Goal: Information Seeking & Learning: Learn about a topic

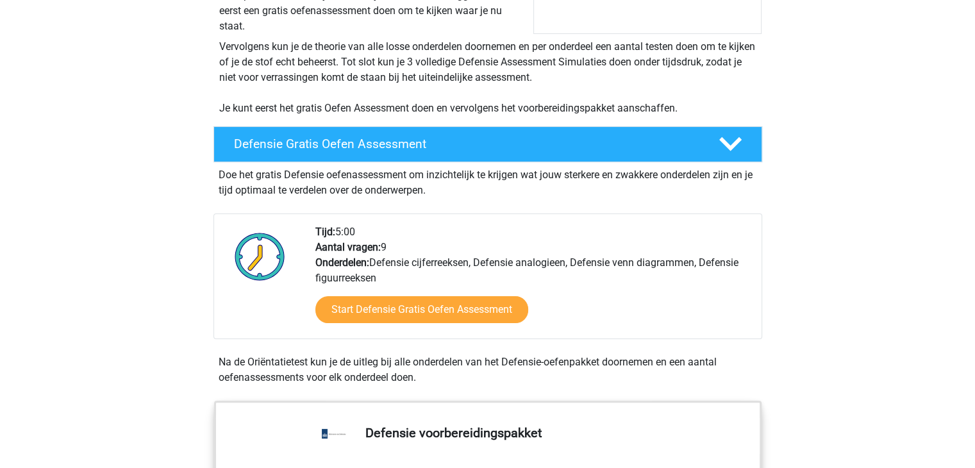
scroll to position [243, 0]
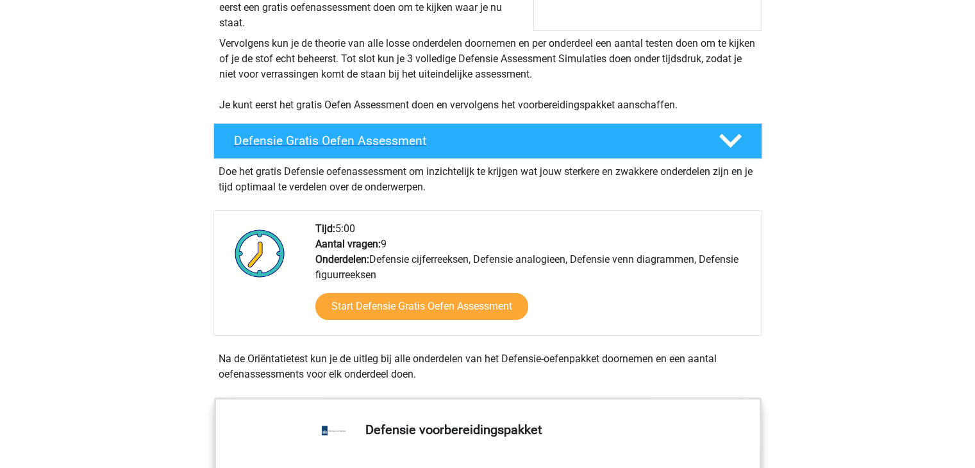
click at [433, 133] on h4 "Defensie Gratis Oefen Assessment" at bounding box center [466, 140] width 464 height 15
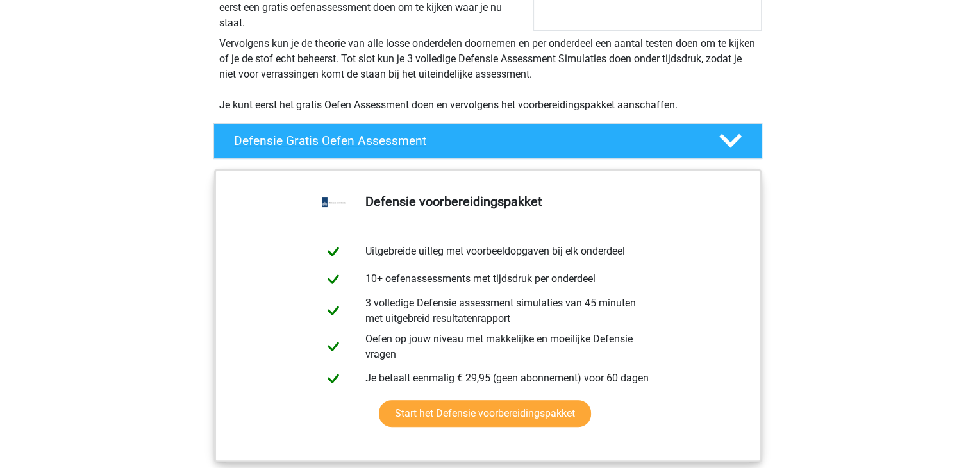
click at [433, 133] on h4 "Defensie Gratis Oefen Assessment" at bounding box center [466, 140] width 464 height 15
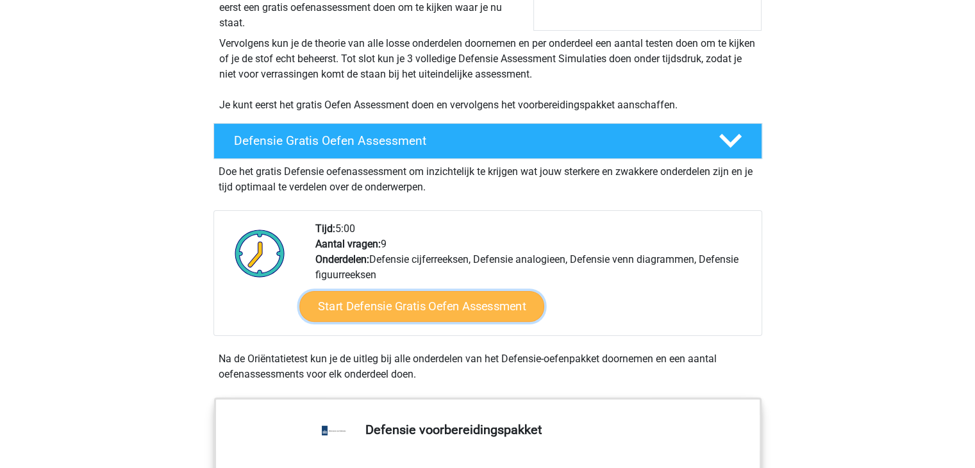
click at [457, 300] on link "Start Defensie Gratis Oefen Assessment" at bounding box center [421, 306] width 245 height 31
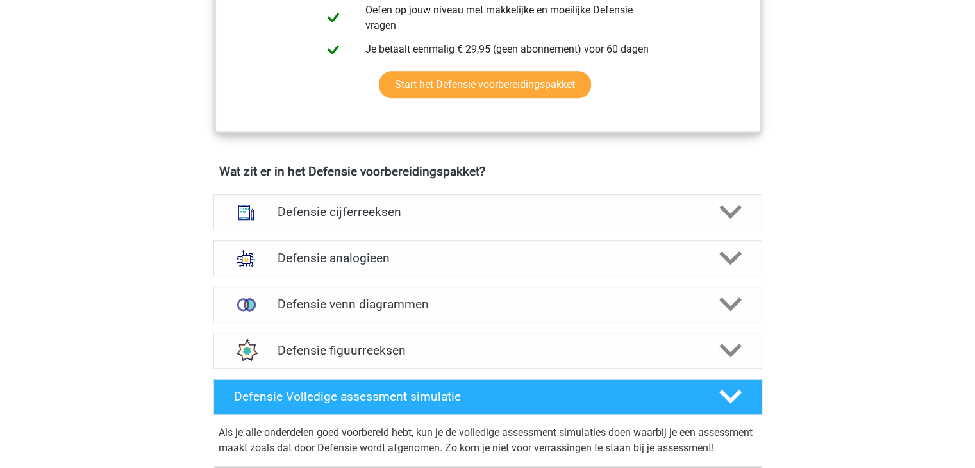
scroll to position [815, 0]
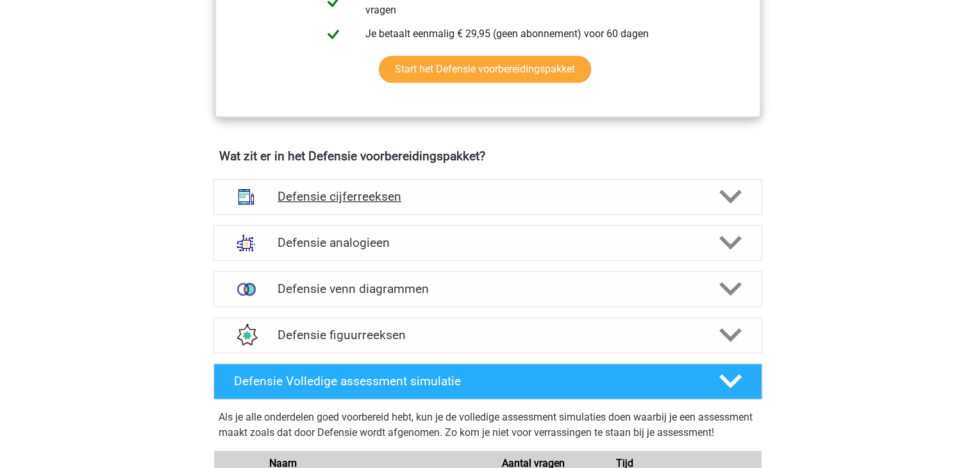
click at [515, 190] on h4 "Defensie cijferreeksen" at bounding box center [487, 196] width 420 height 15
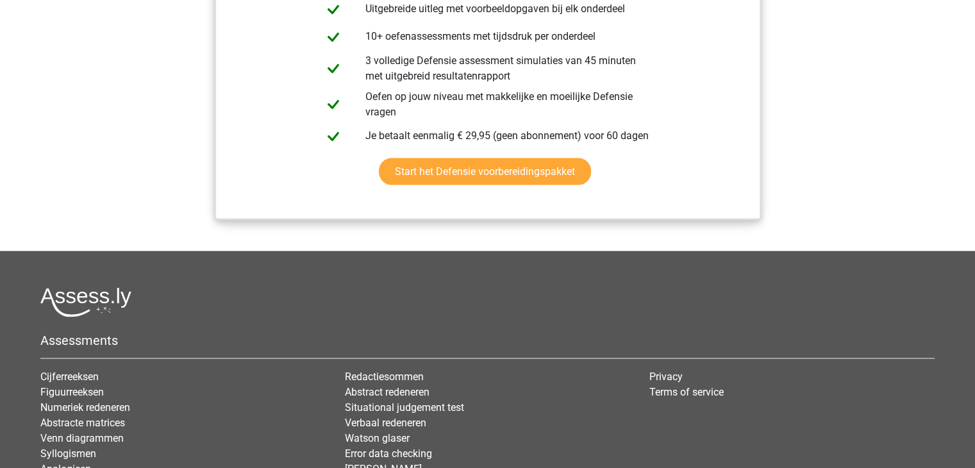
scroll to position [2401, 0]
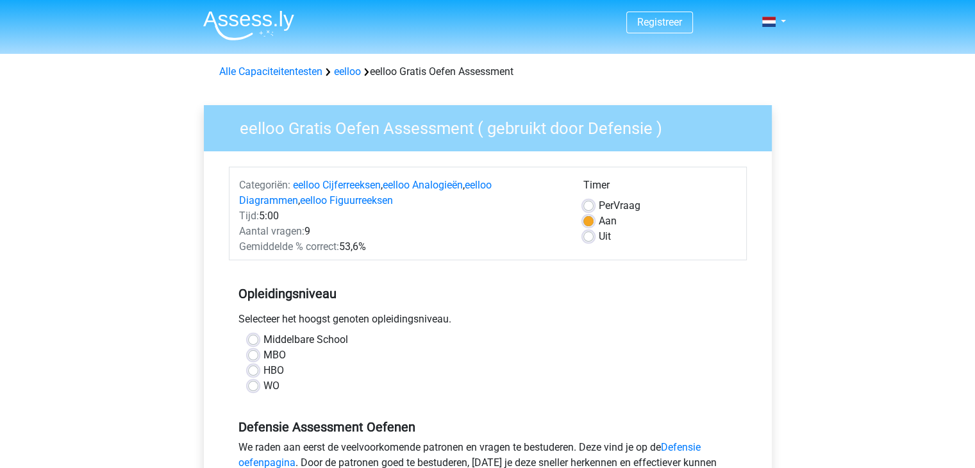
click at [263, 382] on label "WO" at bounding box center [271, 385] width 16 height 15
click at [254, 382] on input "WO" at bounding box center [253, 384] width 10 height 13
radio input "true"
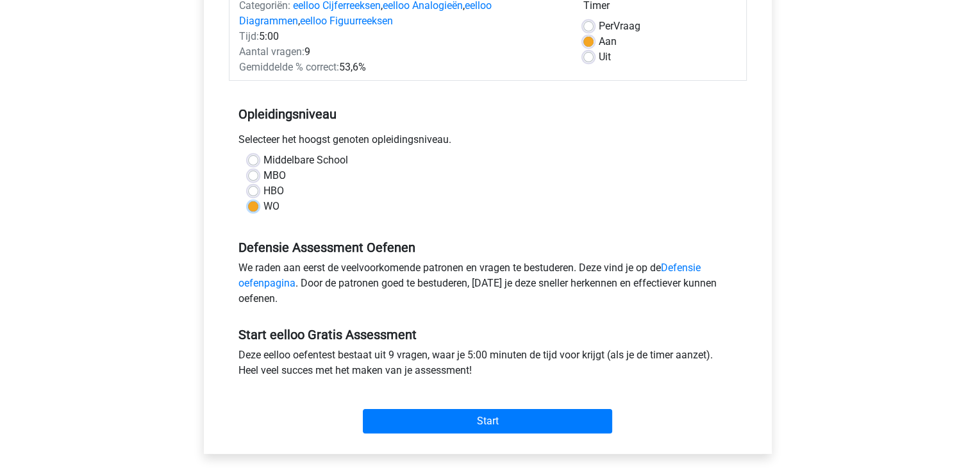
scroll to position [228, 0]
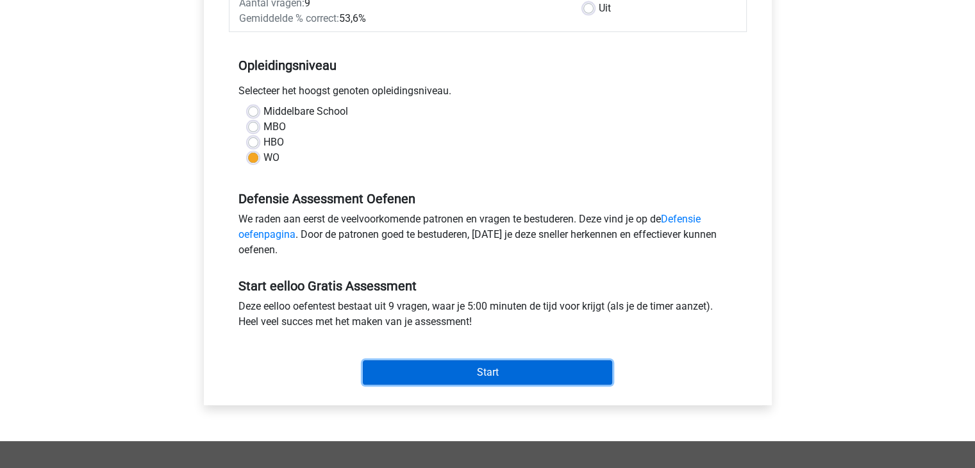
click at [422, 370] on input "Start" at bounding box center [487, 372] width 249 height 24
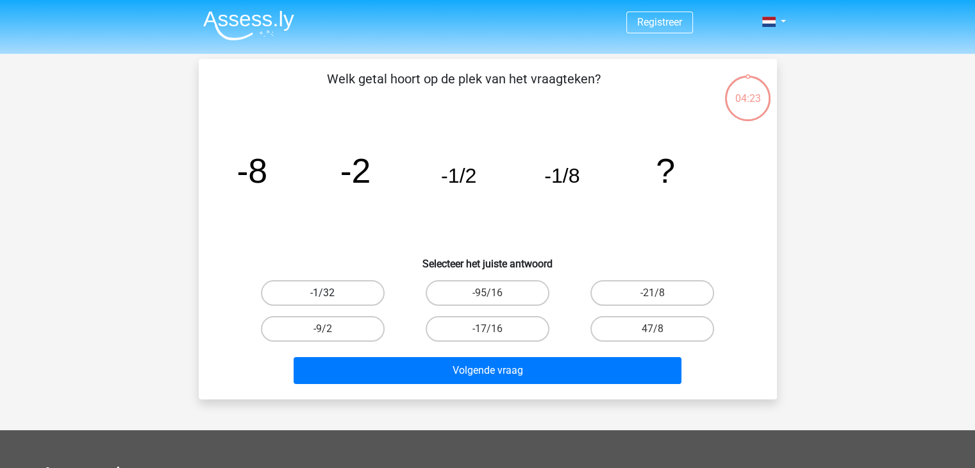
click at [311, 296] on label "-1/32" at bounding box center [323, 293] width 124 height 26
click at [322, 296] on input "-1/32" at bounding box center [326, 297] width 8 height 8
radio input "true"
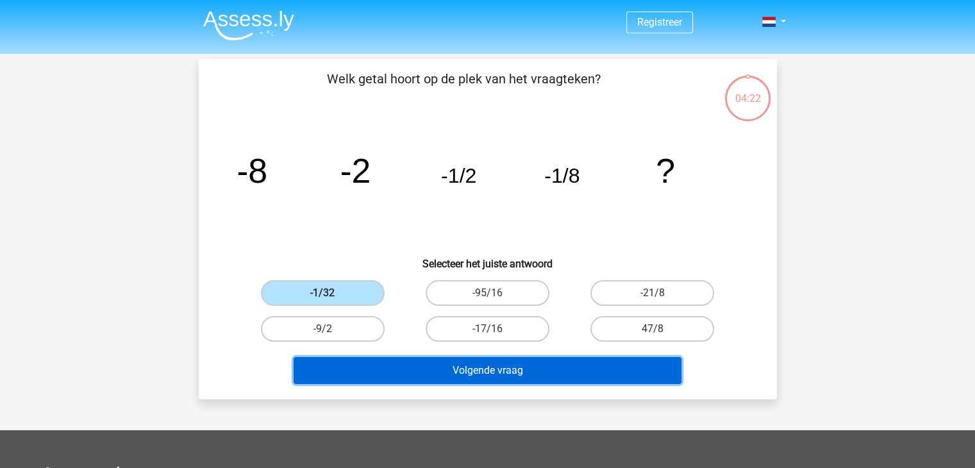
click at [449, 370] on button "Volgende vraag" at bounding box center [487, 370] width 388 height 27
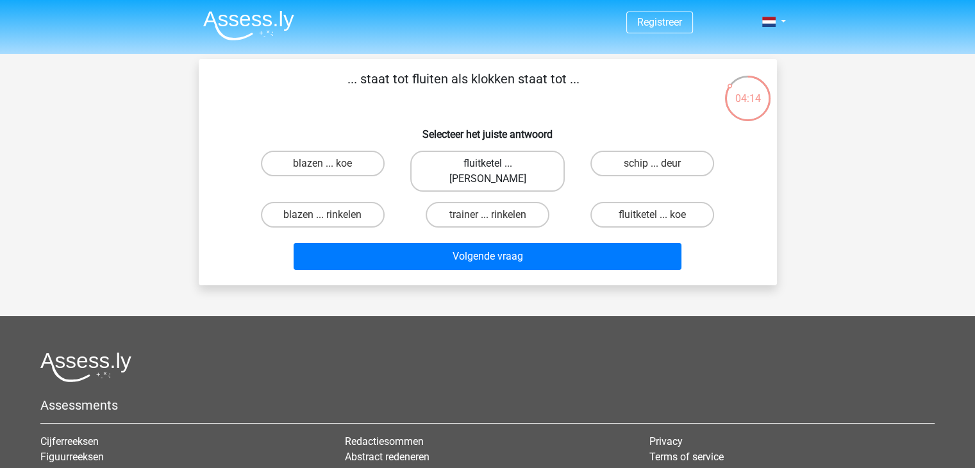
click at [457, 158] on label "fluitketel ... luiden" at bounding box center [487, 171] width 154 height 41
click at [487, 163] on input "fluitketel ... luiden" at bounding box center [491, 167] width 8 height 8
radio input "true"
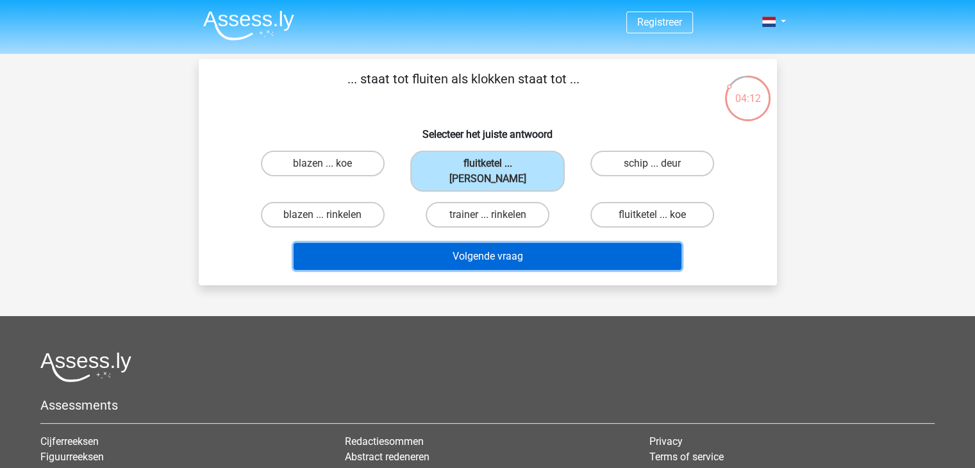
click at [523, 247] on button "Volgende vraag" at bounding box center [487, 256] width 388 height 27
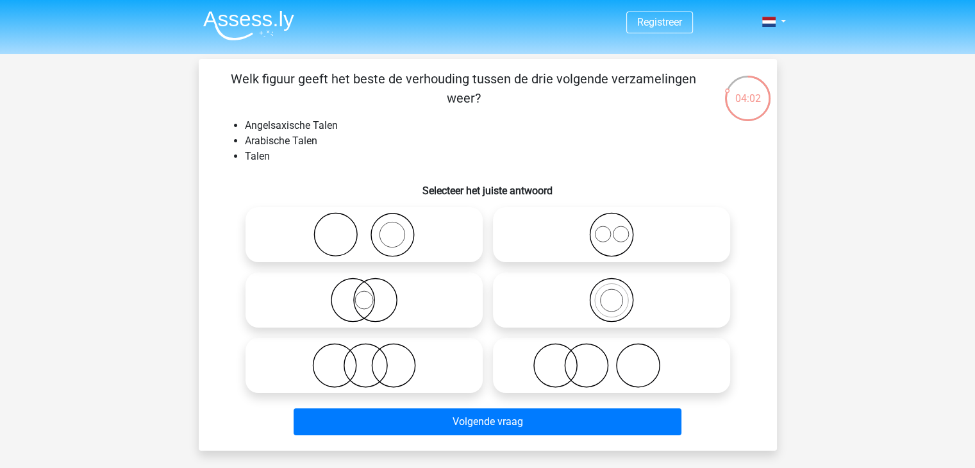
click at [592, 257] on icon at bounding box center [611, 234] width 227 height 45
click at [611, 228] on input "radio" at bounding box center [615, 224] width 8 height 8
radio input "true"
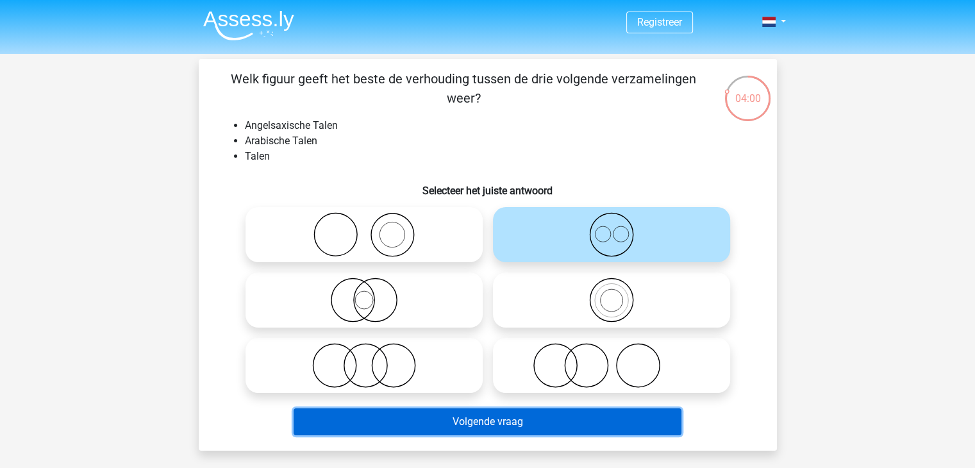
click at [627, 418] on button "Volgende vraag" at bounding box center [487, 421] width 388 height 27
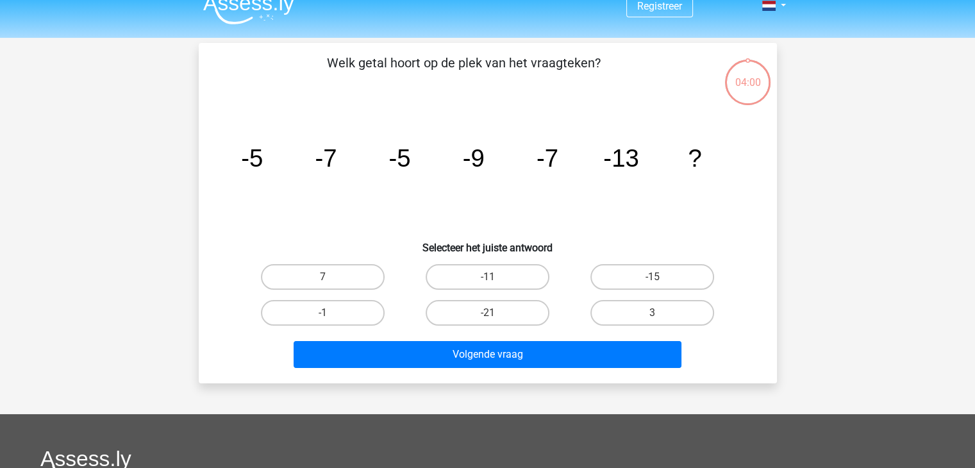
scroll to position [6, 0]
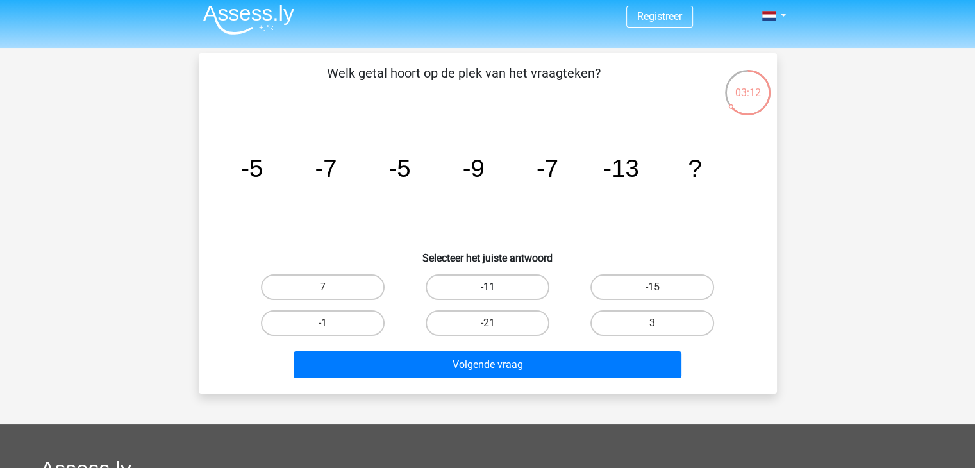
click at [491, 281] on label "-11" at bounding box center [487, 287] width 124 height 26
click at [491, 287] on input "-11" at bounding box center [491, 291] width 8 height 8
radio input "true"
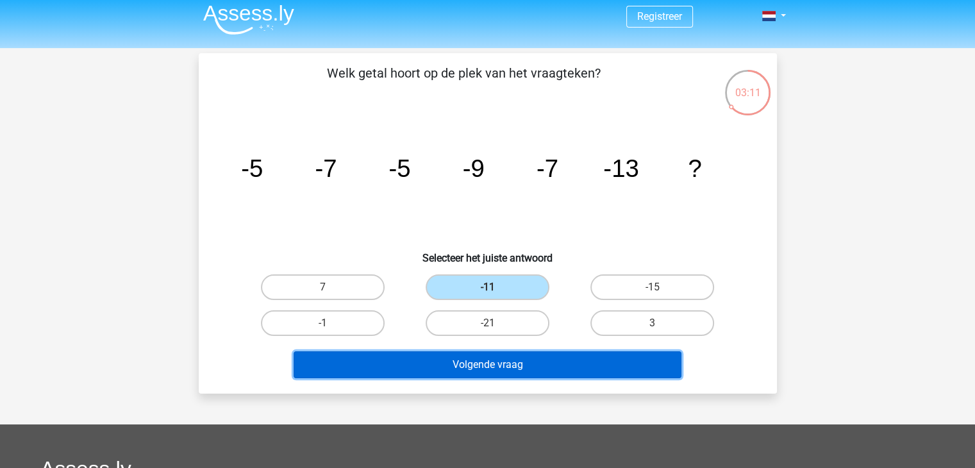
click at [507, 370] on button "Volgende vraag" at bounding box center [487, 364] width 388 height 27
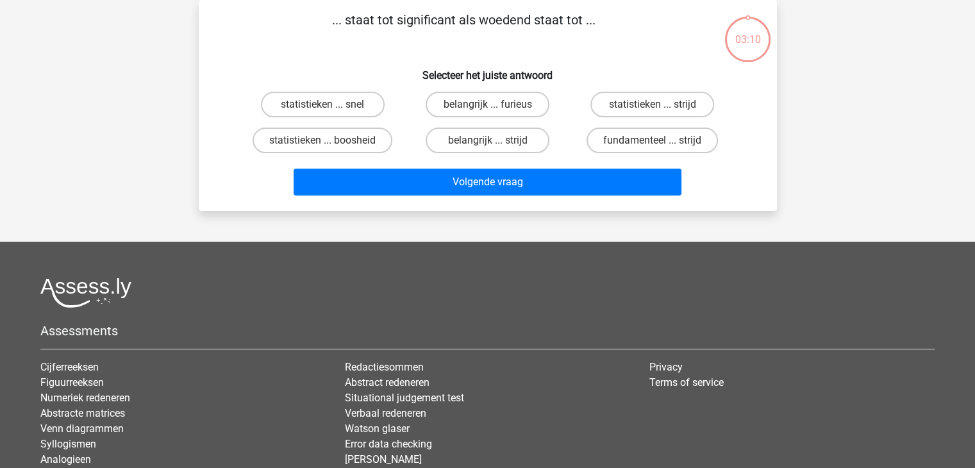
scroll to position [0, 0]
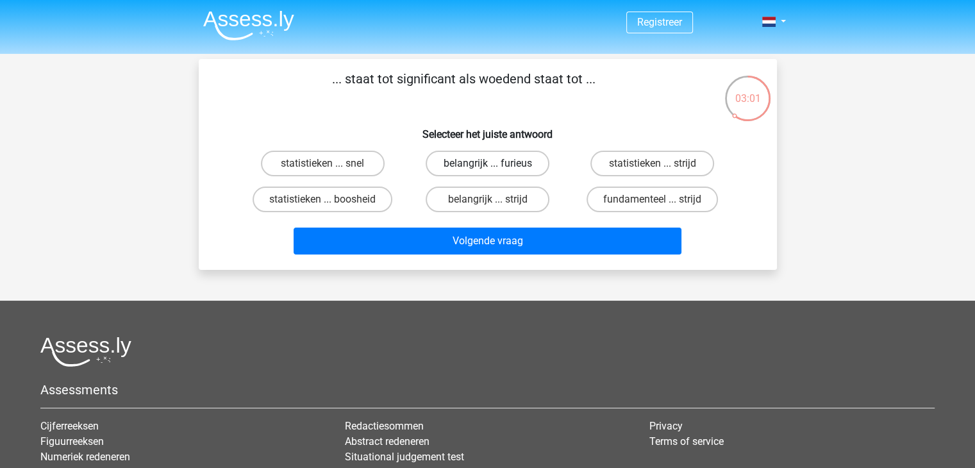
click at [479, 167] on label "belangrijk ... furieus" at bounding box center [487, 164] width 124 height 26
click at [487, 167] on input "belangrijk ... furieus" at bounding box center [491, 167] width 8 height 8
radio input "true"
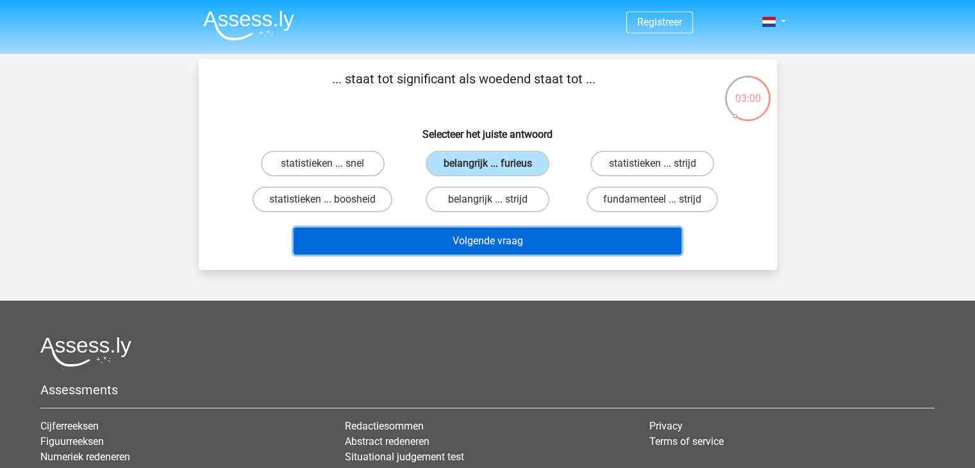
click at [495, 236] on button "Volgende vraag" at bounding box center [487, 240] width 388 height 27
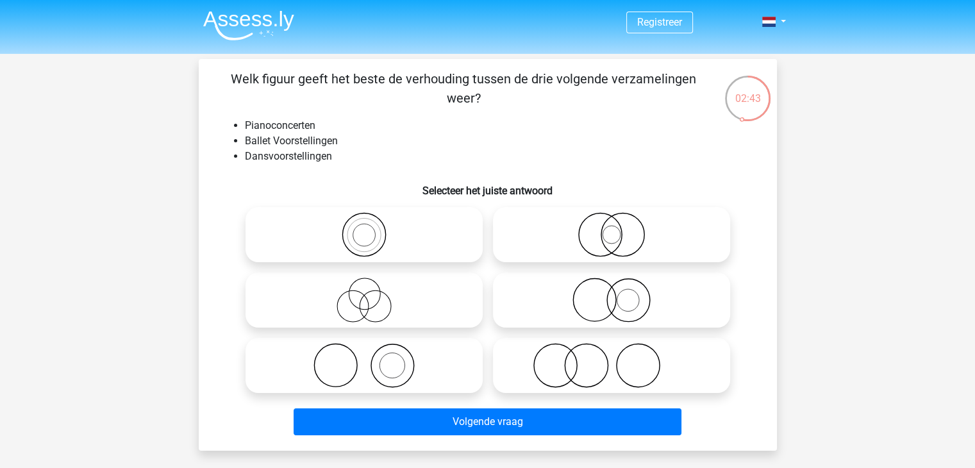
click at [404, 375] on icon at bounding box center [364, 365] width 227 height 45
click at [372, 359] on input "radio" at bounding box center [368, 354] width 8 height 8
radio input "true"
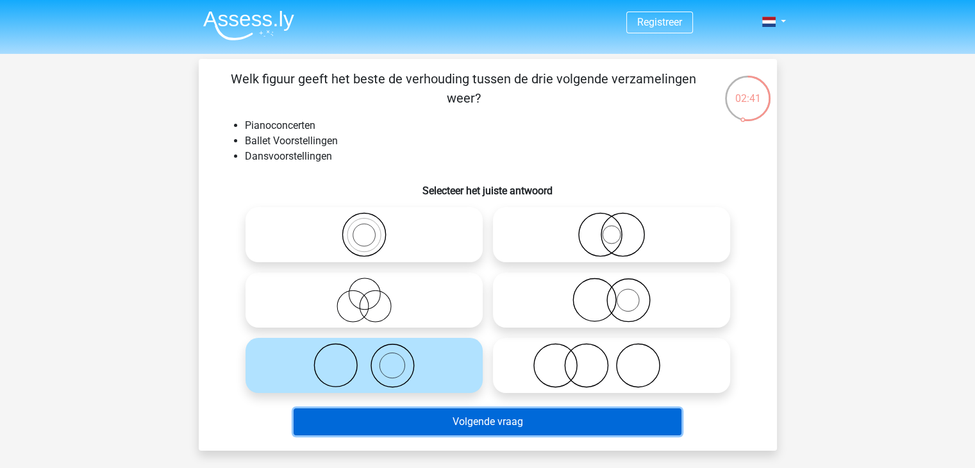
click at [429, 413] on button "Volgende vraag" at bounding box center [487, 421] width 388 height 27
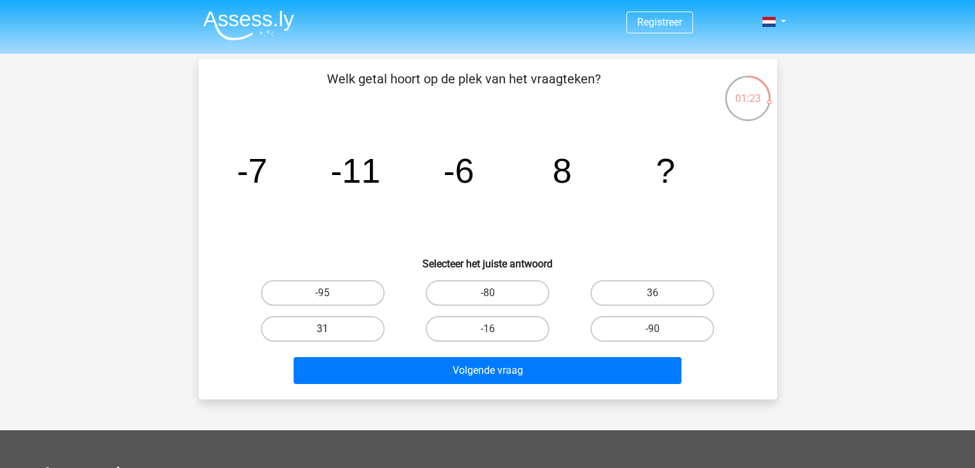
click at [351, 331] on label "31" at bounding box center [323, 329] width 124 height 26
click at [331, 331] on input "31" at bounding box center [326, 333] width 8 height 8
radio input "true"
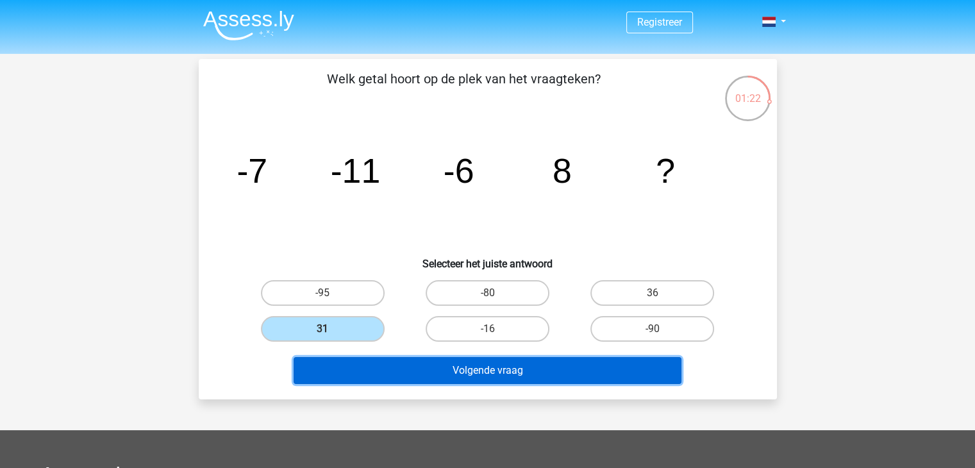
click at [424, 379] on button "Volgende vraag" at bounding box center [487, 370] width 388 height 27
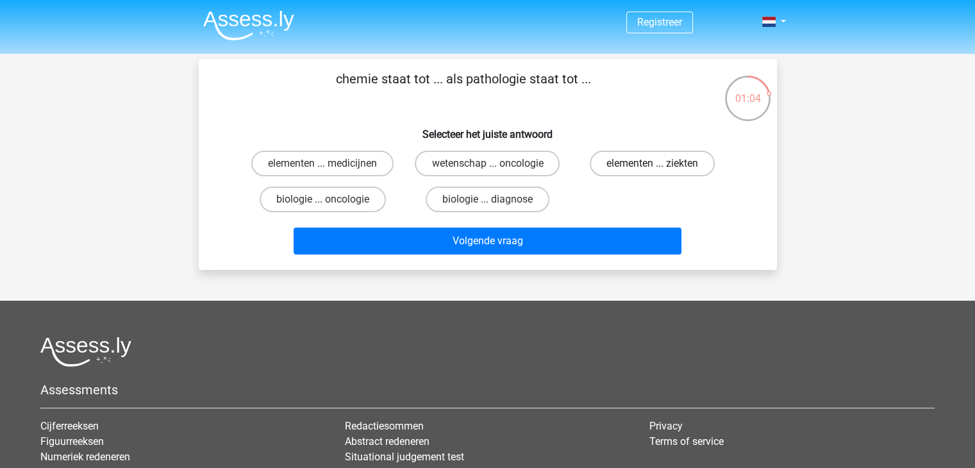
click at [643, 158] on label "elementen ... ziekten" at bounding box center [651, 164] width 125 height 26
click at [652, 163] on input "elementen ... ziekten" at bounding box center [656, 167] width 8 height 8
radio input "true"
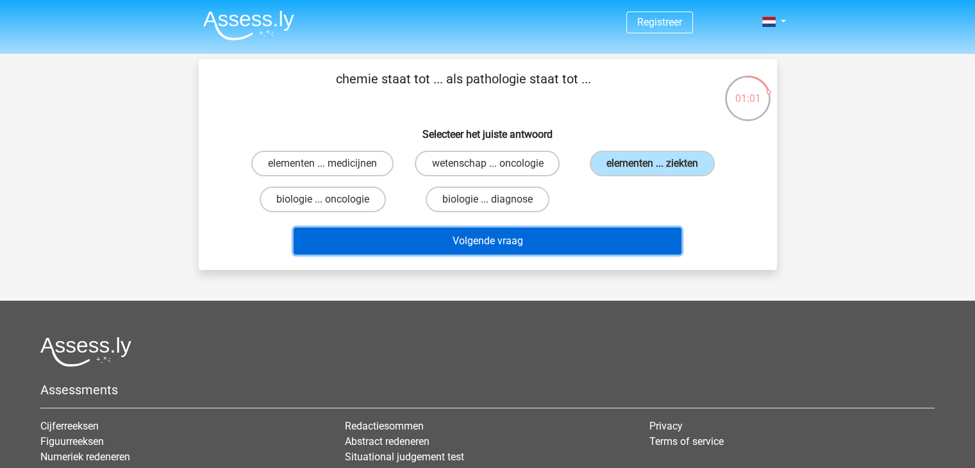
click at [606, 246] on button "Volgende vraag" at bounding box center [487, 240] width 388 height 27
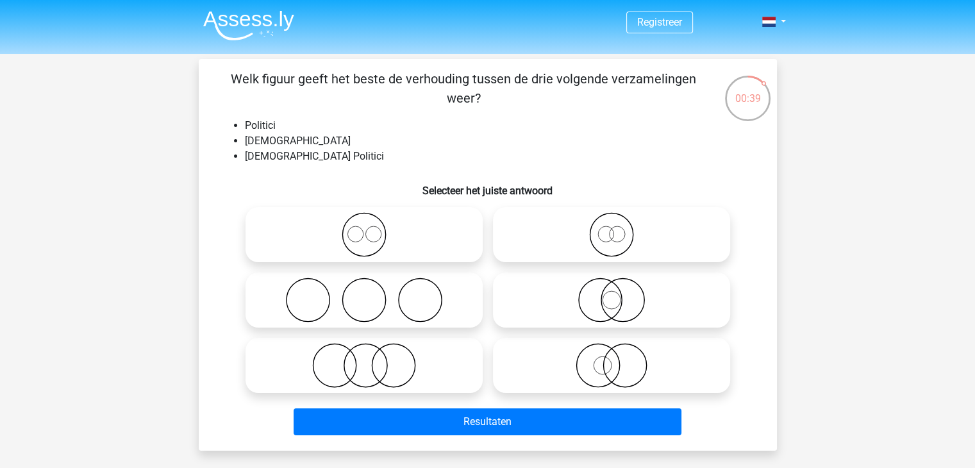
click at [603, 239] on icon at bounding box center [611, 234] width 227 height 45
click at [611, 228] on input "radio" at bounding box center [615, 224] width 8 height 8
radio input "true"
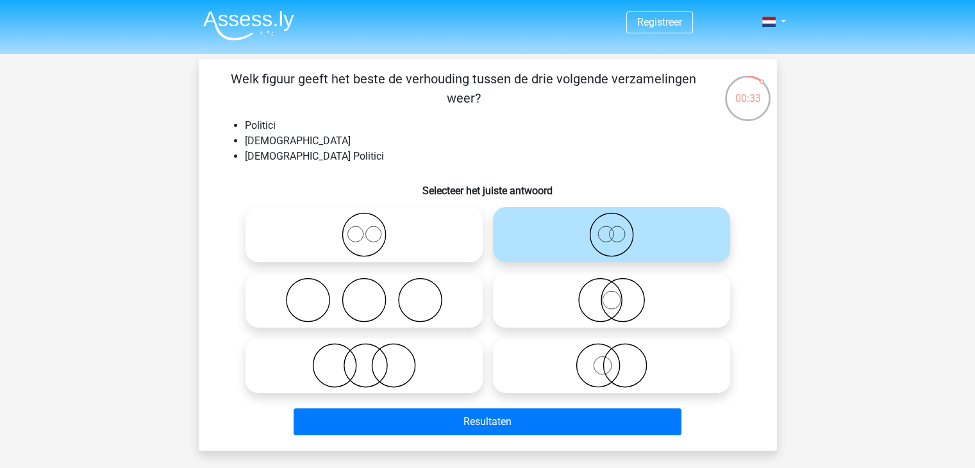
click at [630, 283] on icon at bounding box center [611, 299] width 227 height 45
click at [620, 285] on input "radio" at bounding box center [615, 289] width 8 height 8
radio input "true"
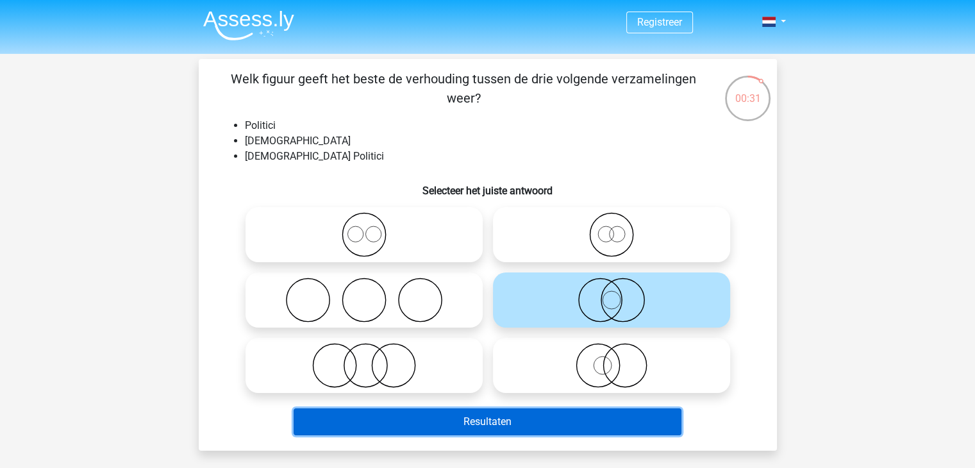
click at [601, 425] on button "Resultaten" at bounding box center [487, 421] width 388 height 27
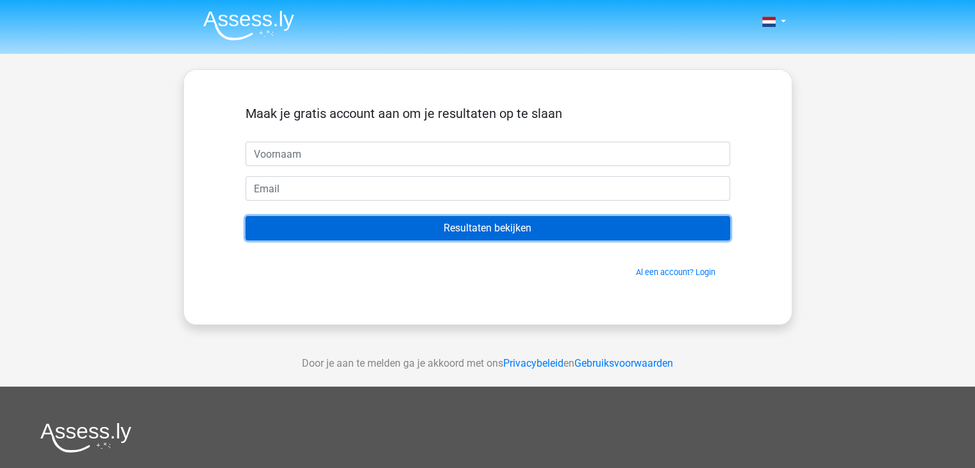
click at [497, 238] on input "Resultaten bekijken" at bounding box center [487, 228] width 484 height 24
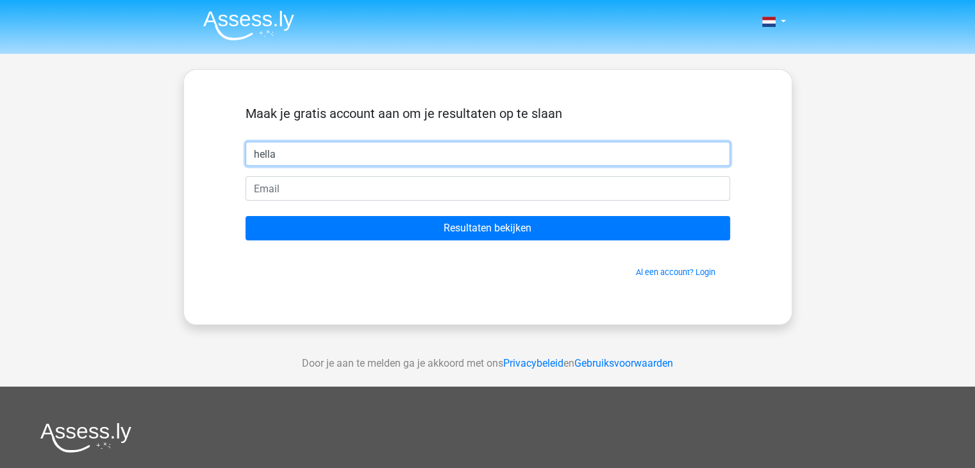
type input "Hella"
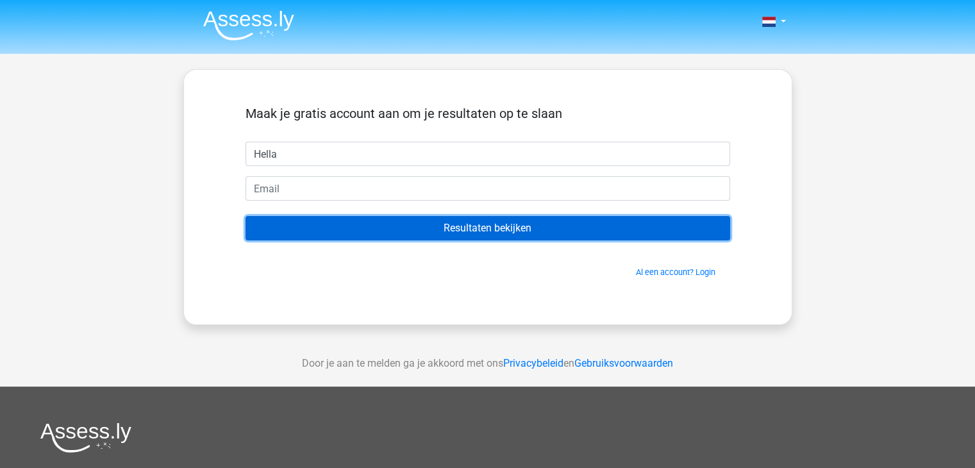
click at [427, 224] on input "Resultaten bekijken" at bounding box center [487, 228] width 484 height 24
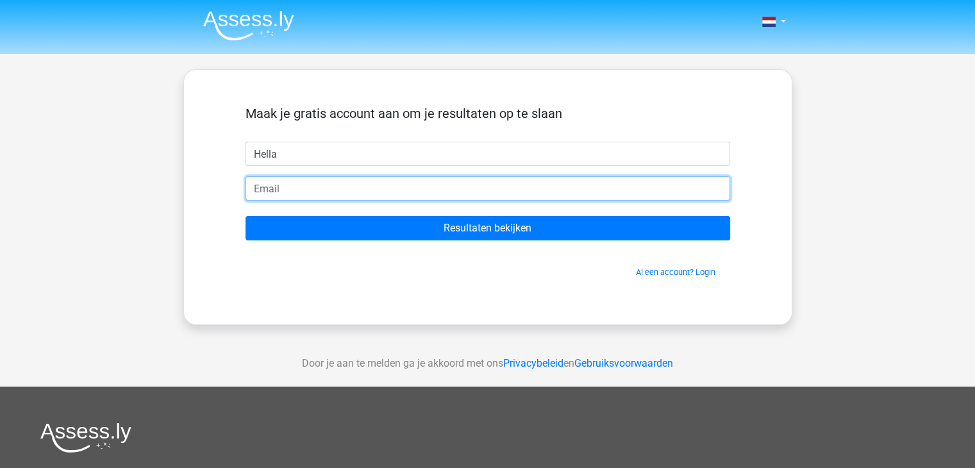
click at [308, 191] on input "email" at bounding box center [487, 188] width 484 height 24
type input "h.oostwegel@gmail.com"
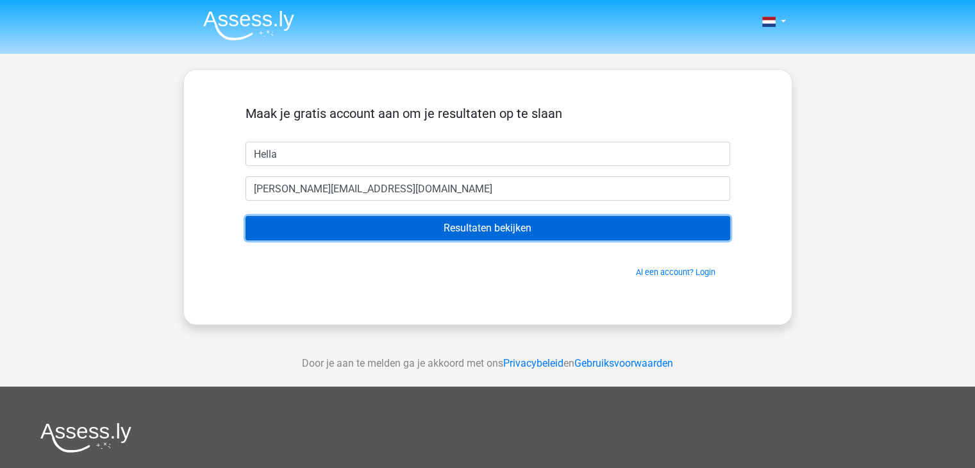
click at [455, 234] on input "Resultaten bekijken" at bounding box center [487, 228] width 484 height 24
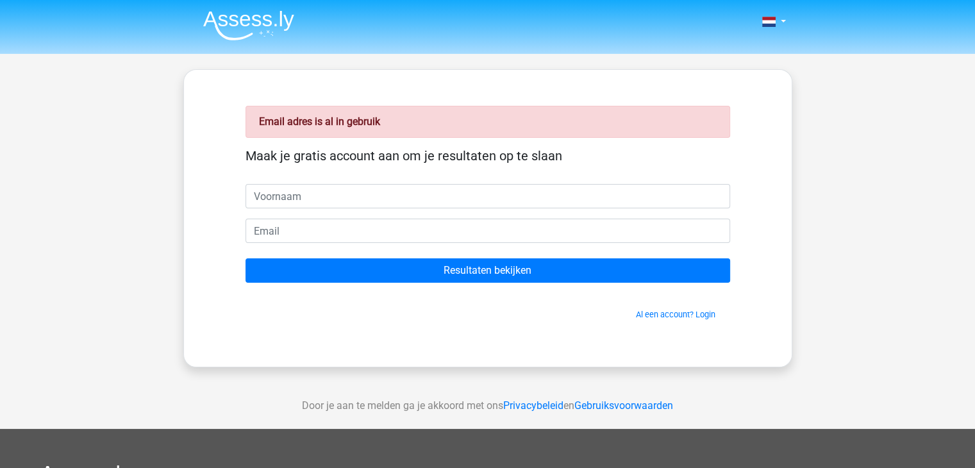
click at [458, 242] on form "Maak je gratis account aan om je resultaten op te slaan Resultaten bekijken Al …" at bounding box center [487, 234] width 484 height 172
click at [668, 313] on link "Al een account? Login" at bounding box center [675, 314] width 79 height 10
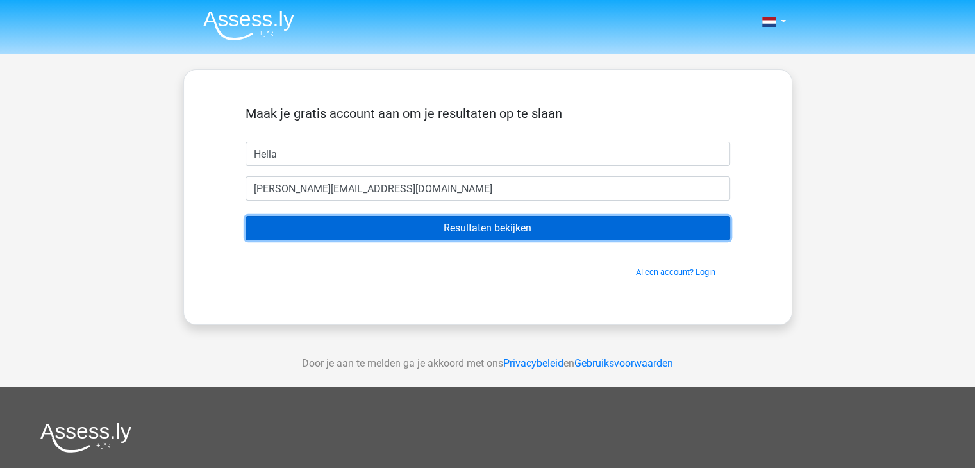
click at [477, 229] on input "Resultaten bekijken" at bounding box center [487, 228] width 484 height 24
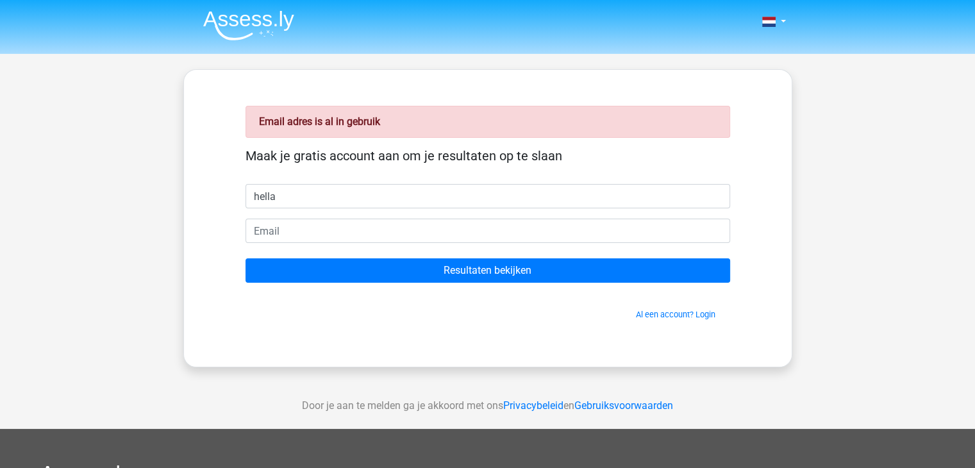
type input "hella"
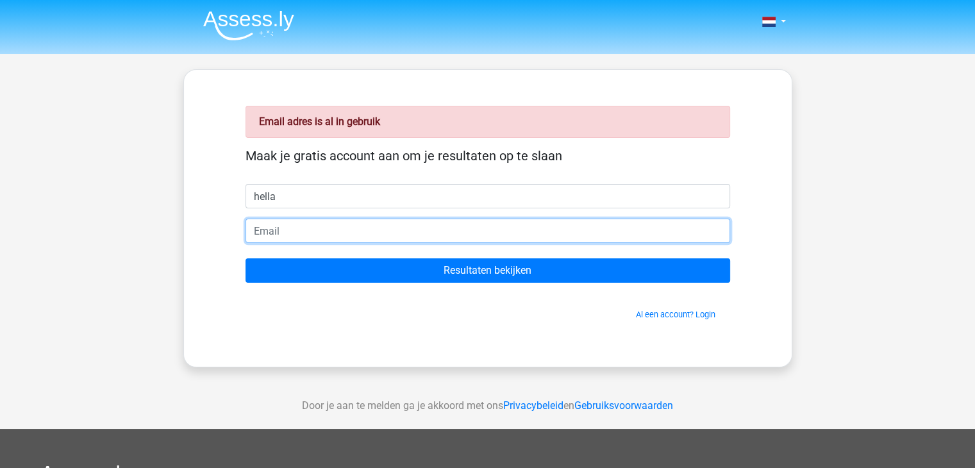
click at [281, 236] on input "email" at bounding box center [487, 230] width 484 height 24
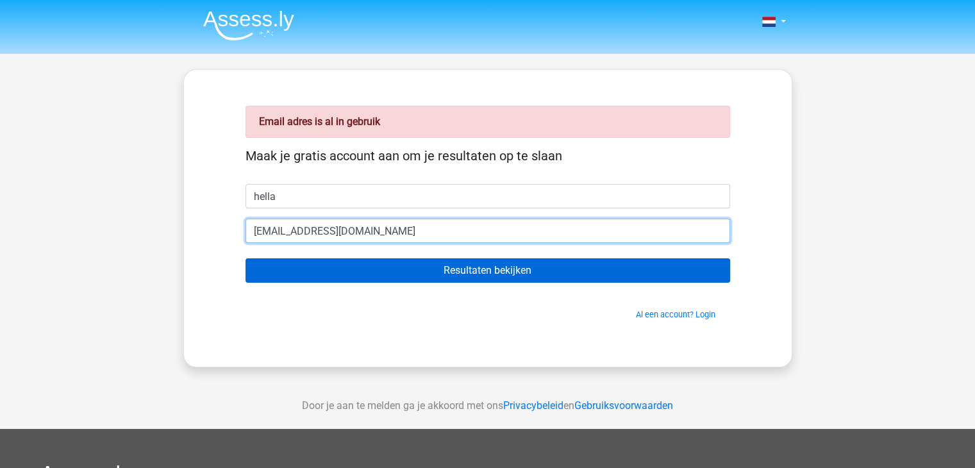
type input "[EMAIL_ADDRESS][DOMAIN_NAME]"
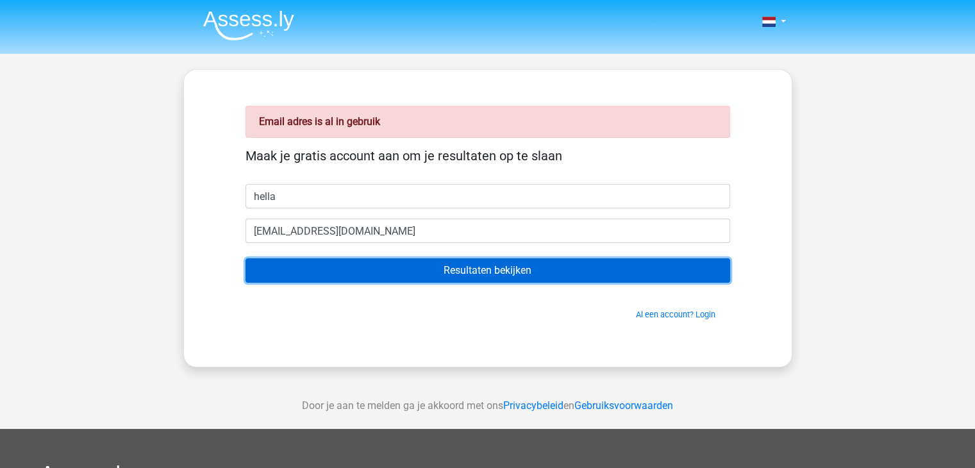
click at [397, 268] on input "Resultaten bekijken" at bounding box center [487, 270] width 484 height 24
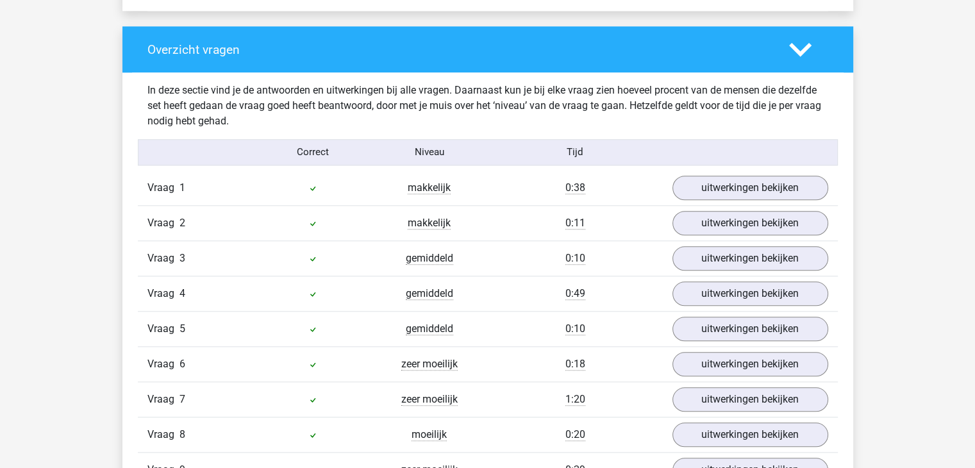
scroll to position [1292, 0]
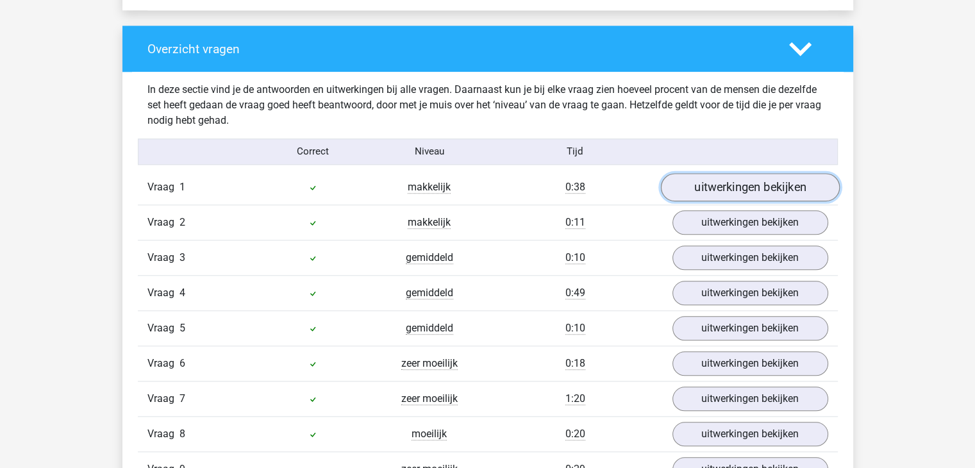
click at [737, 190] on link "uitwerkingen bekijken" at bounding box center [749, 187] width 179 height 28
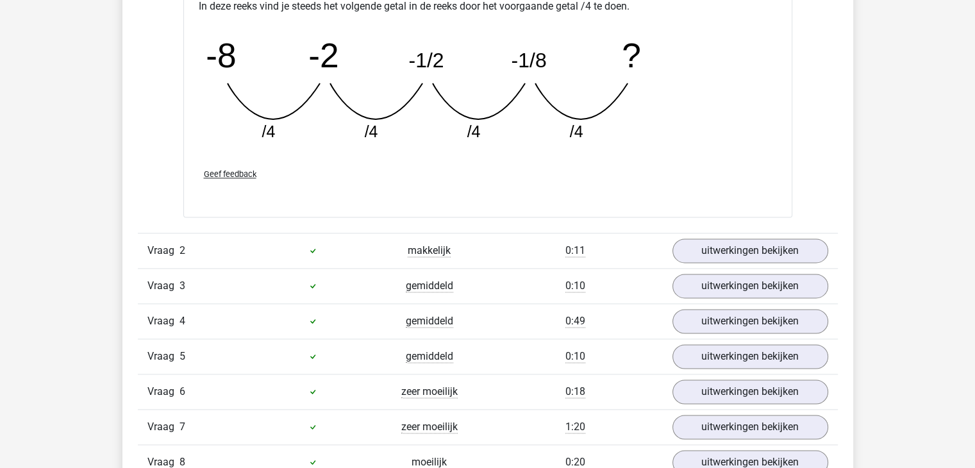
scroll to position [1880, 0]
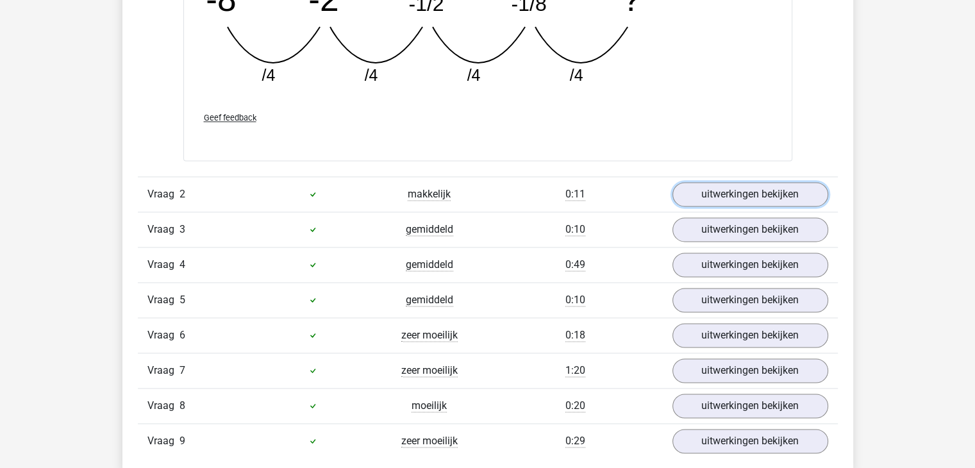
click at [737, 190] on link "uitwerkingen bekijken" at bounding box center [750, 194] width 156 height 24
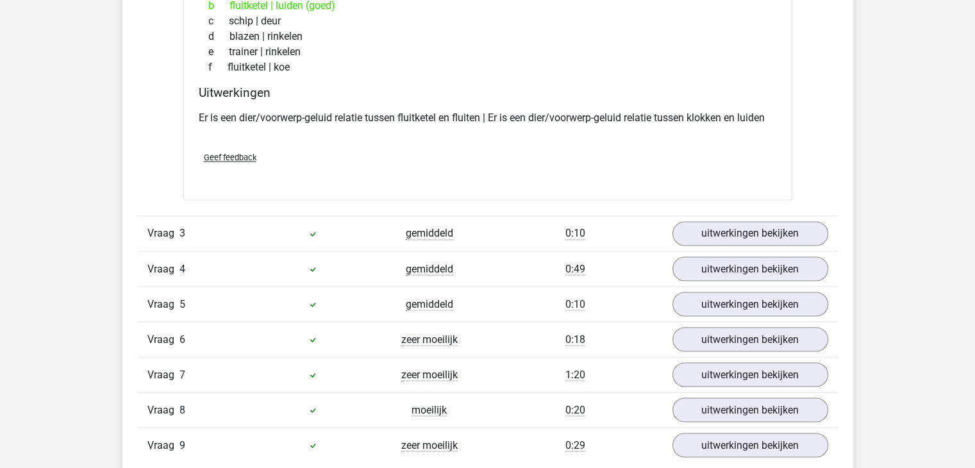
scroll to position [2181, 0]
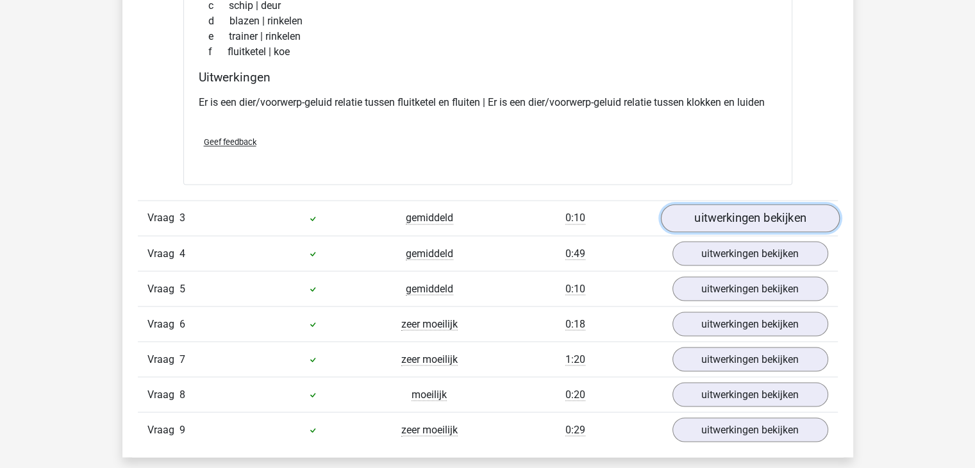
click at [741, 218] on link "uitwerkingen bekijken" at bounding box center [749, 218] width 179 height 28
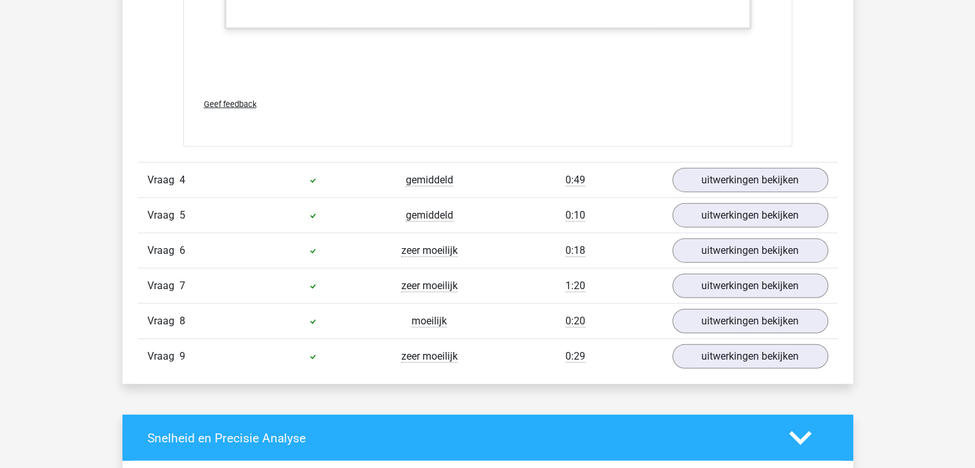
scroll to position [3077, 0]
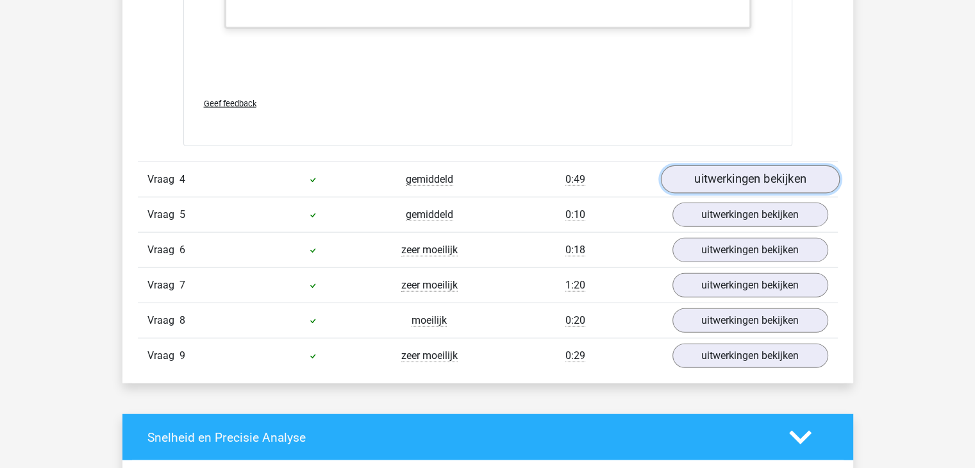
click at [748, 165] on link "uitwerkingen bekijken" at bounding box center [749, 179] width 179 height 28
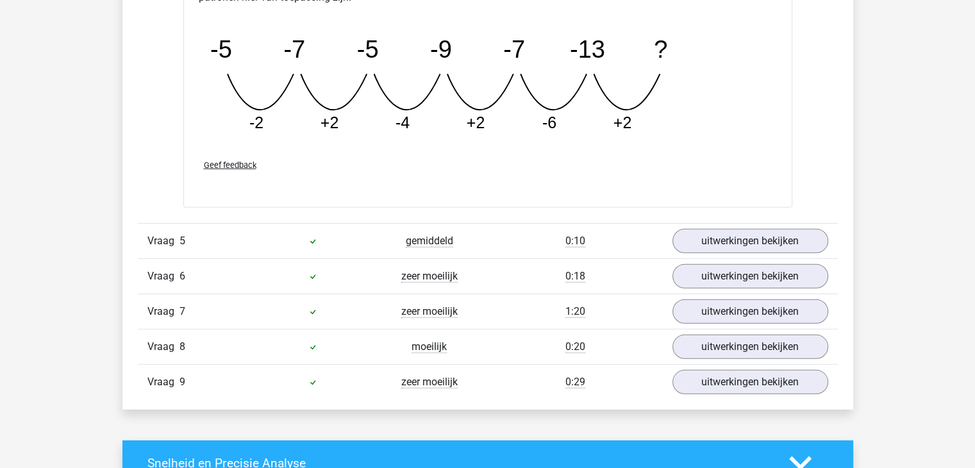
scroll to position [3705, 0]
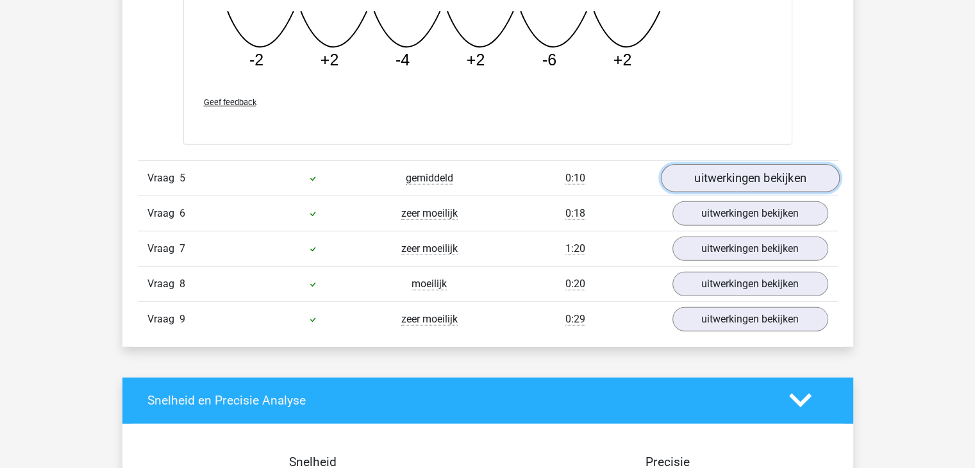
click at [751, 175] on link "uitwerkingen bekijken" at bounding box center [749, 178] width 179 height 28
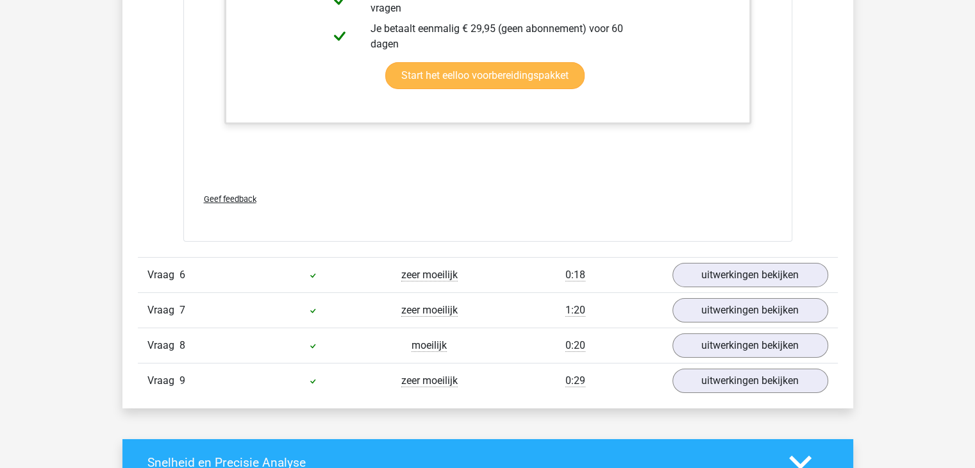
scroll to position [4299, 0]
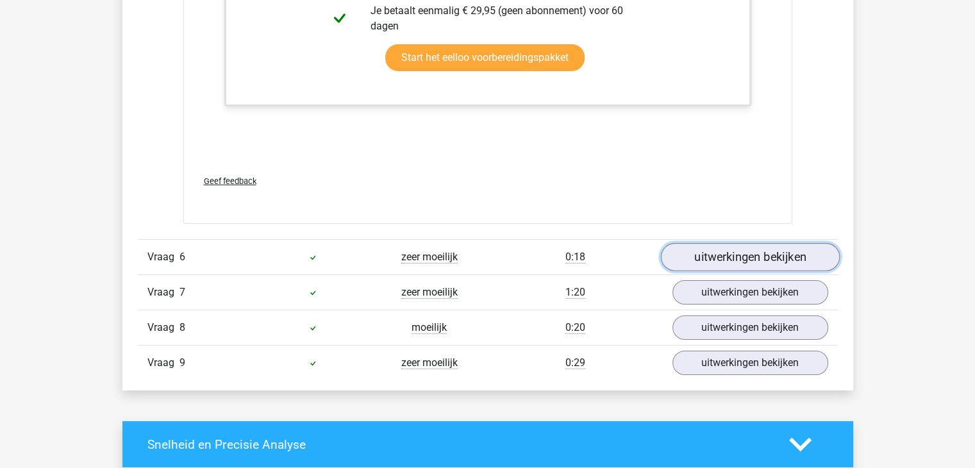
click at [753, 257] on link "uitwerkingen bekijken" at bounding box center [749, 257] width 179 height 28
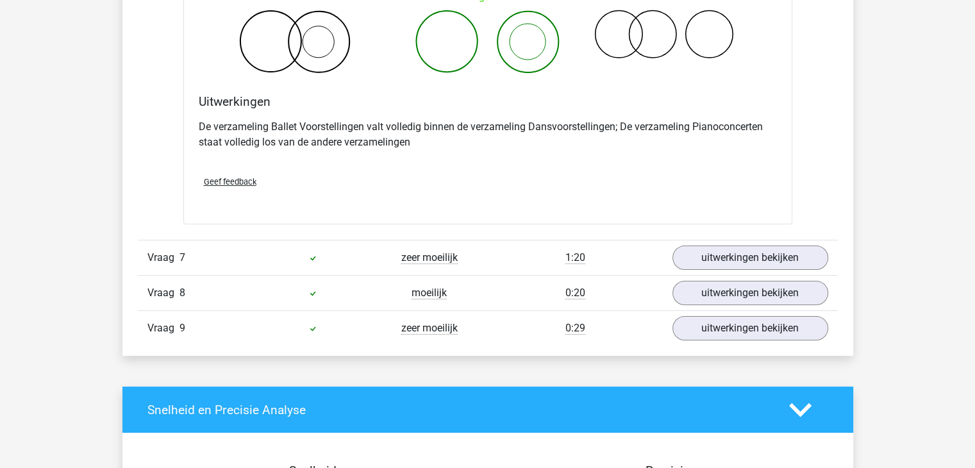
scroll to position [4879, 0]
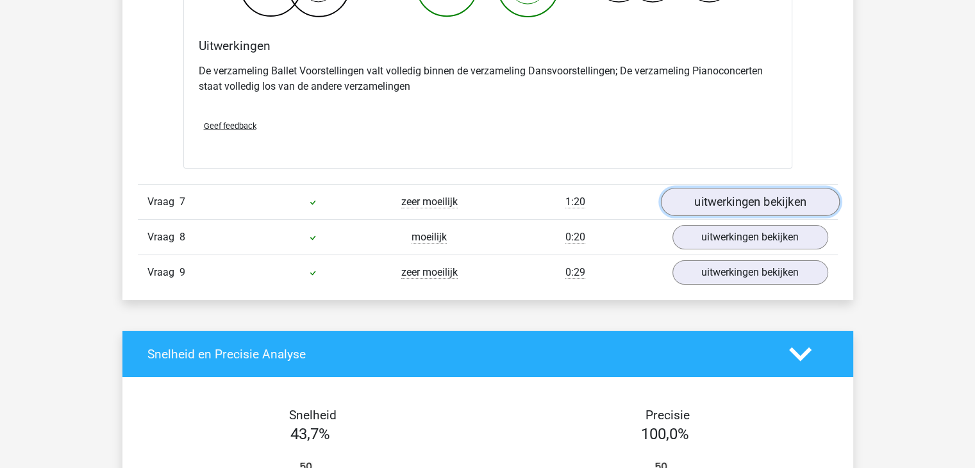
click at [734, 201] on link "uitwerkingen bekijken" at bounding box center [749, 202] width 179 height 28
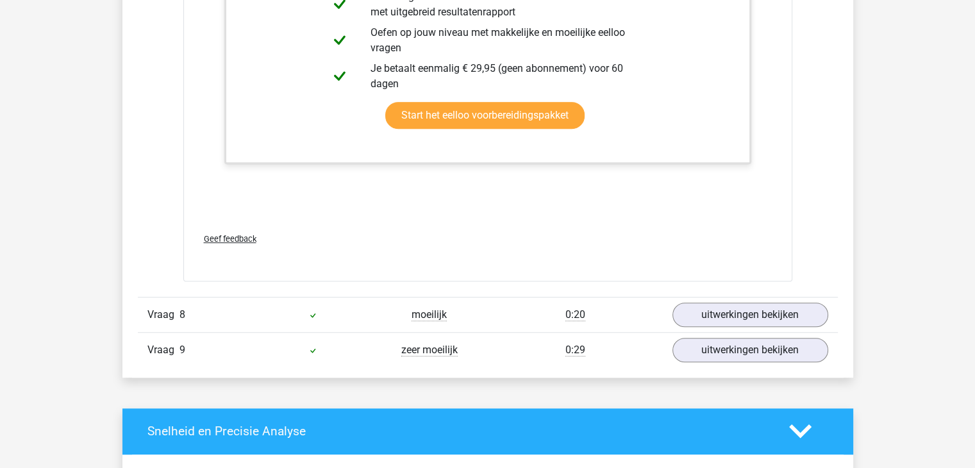
scroll to position [5665, 0]
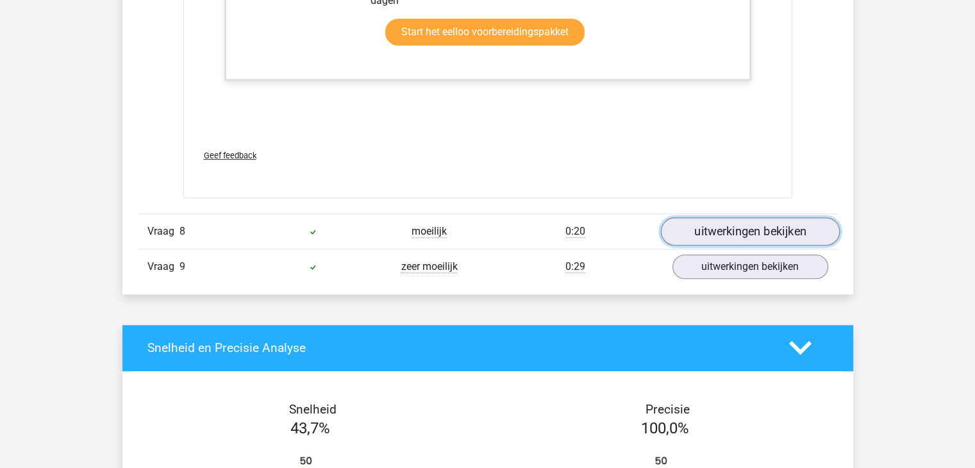
click at [734, 224] on link "uitwerkingen bekijken" at bounding box center [749, 231] width 179 height 28
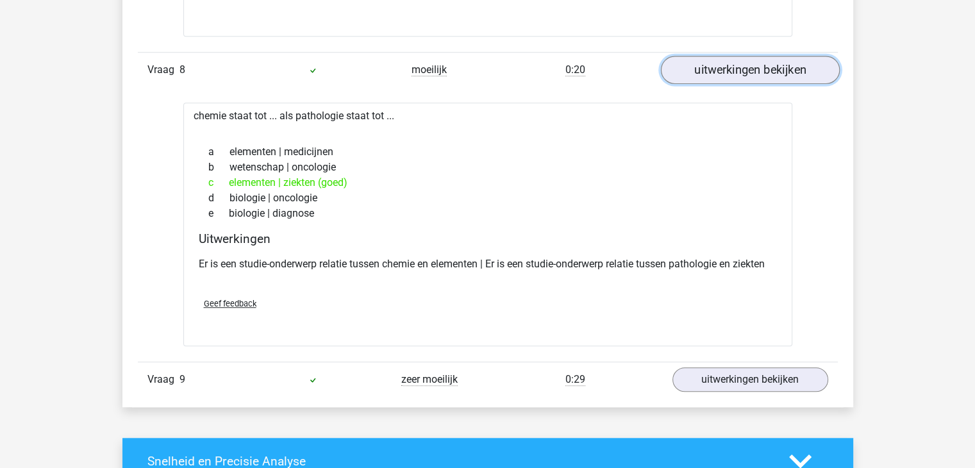
scroll to position [5828, 0]
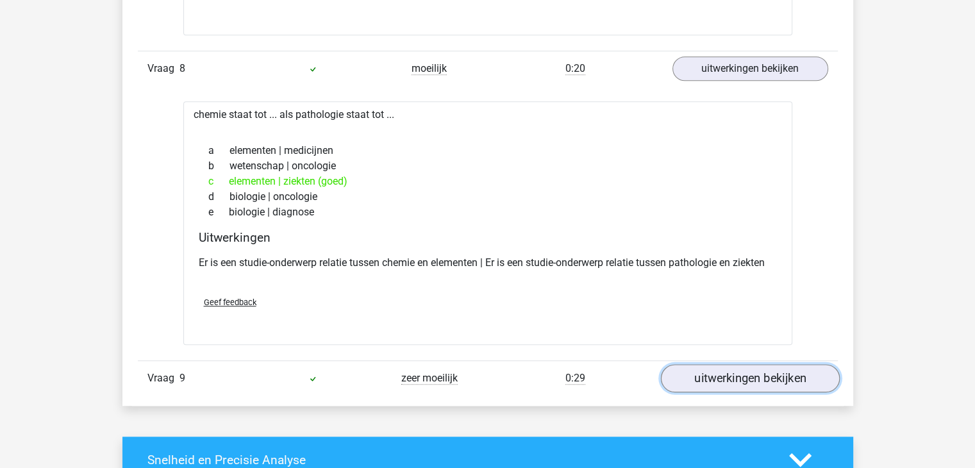
click at [753, 375] on link "uitwerkingen bekijken" at bounding box center [749, 378] width 179 height 28
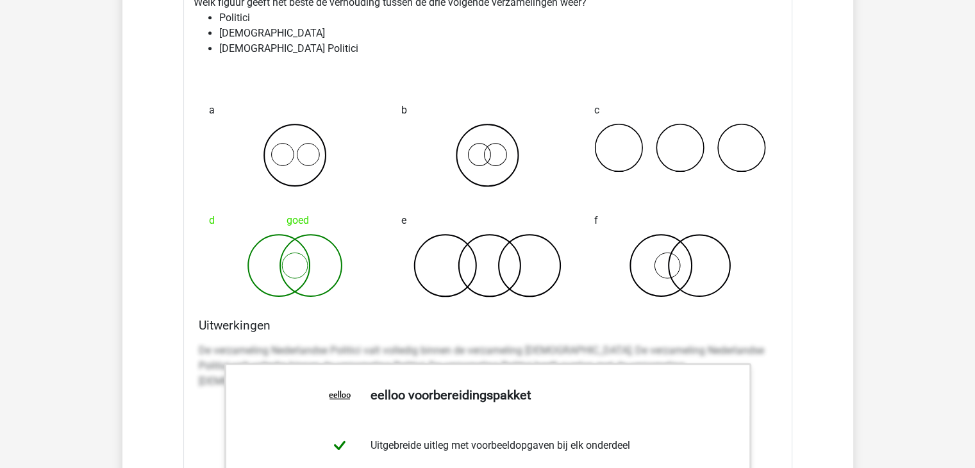
scroll to position [6250, 0]
